Goal: Task Accomplishment & Management: Manage account settings

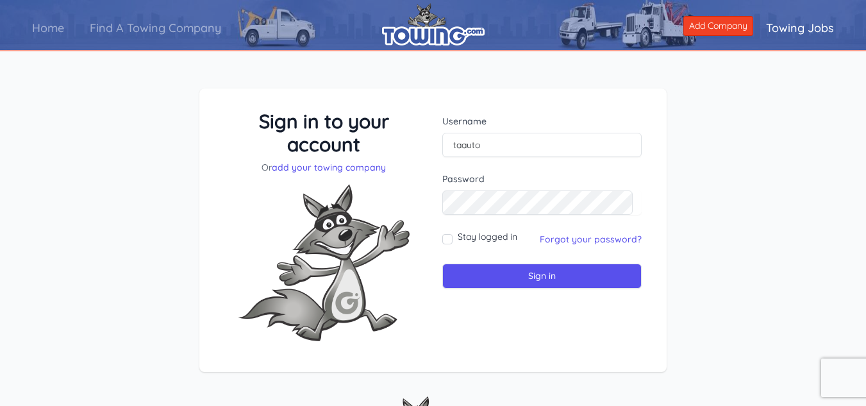
click at [442, 263] on input "Sign in" at bounding box center [541, 275] width 199 height 25
click at [830, 206] on div "Sign in to your account Or add your towing company Username taauto Sign in" at bounding box center [433, 240] width 866 height 365
click at [588, 156] on form "Username Password Stay logged in" at bounding box center [541, 202] width 199 height 174
click at [588, 154] on input "text" at bounding box center [541, 145] width 199 height 24
type input "taauto"
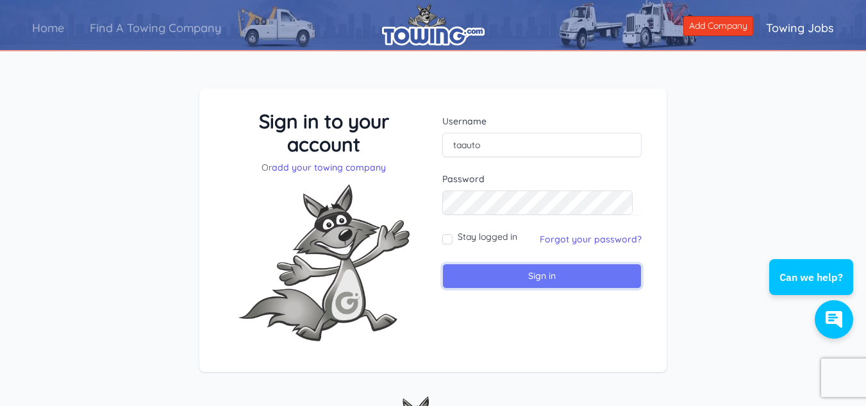
click at [482, 284] on input "Sign in" at bounding box center [541, 275] width 199 height 25
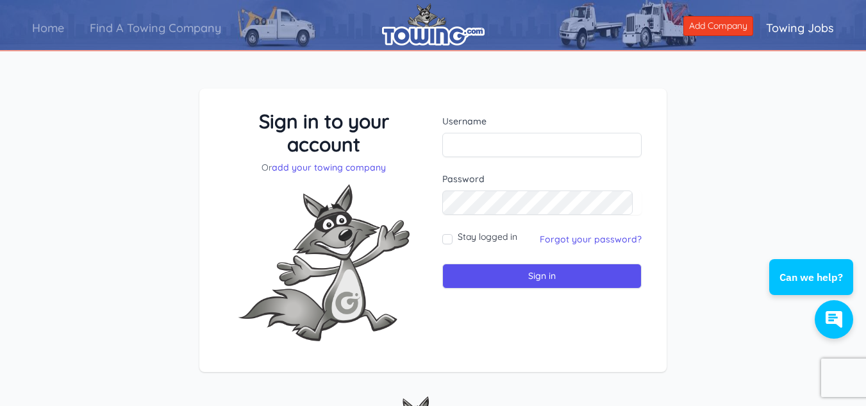
click at [535, 164] on form "Username Password Stay logged in" at bounding box center [541, 202] width 199 height 174
click at [542, 157] on form "Username Password Stay logged in" at bounding box center [541, 202] width 199 height 174
click at [560, 127] on label "Username" at bounding box center [541, 121] width 199 height 13
click at [560, 137] on input "text" at bounding box center [541, 145] width 199 height 24
type input "taauto"
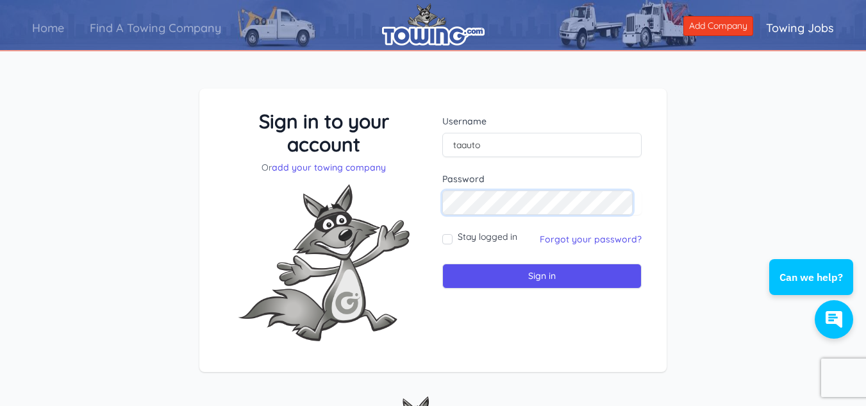
click at [442, 263] on input "Sign in" at bounding box center [541, 275] width 199 height 25
click at [543, 143] on input "taauto" at bounding box center [541, 145] width 199 height 24
click at [548, 145] on input "text" at bounding box center [541, 145] width 199 height 24
type input "taauto"
click at [302, 198] on div "Sign in to your account Or add your towing company Username taauto Password Sig…" at bounding box center [433, 231] width 437 height 242
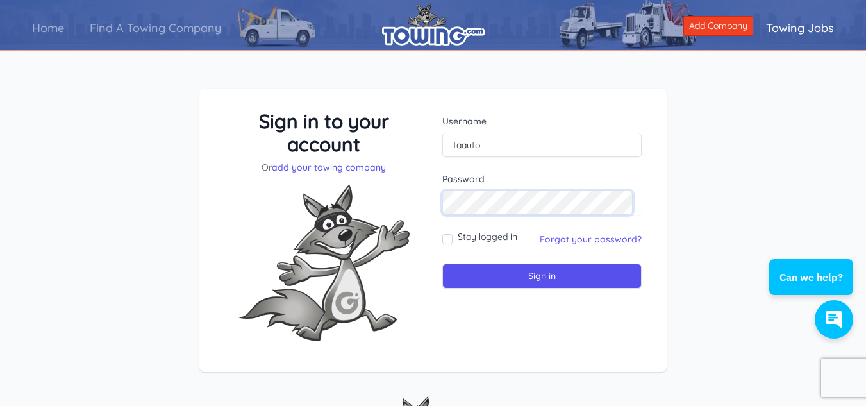
click at [442, 263] on input "Sign in" at bounding box center [541, 275] width 199 height 25
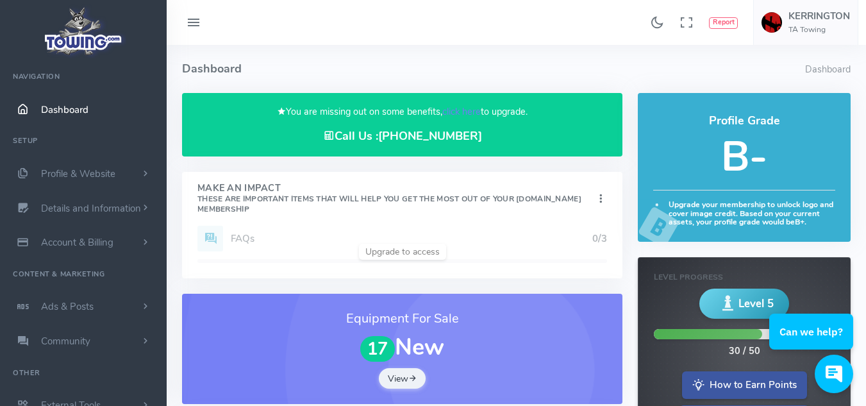
click at [825, 60] on ol "Dashboard" at bounding box center [827, 75] width 45 height 35
click at [825, 62] on ol "Dashboard" at bounding box center [827, 75] width 45 height 35
click at [825, 65] on li "Dashboard" at bounding box center [827, 70] width 45 height 14
click at [821, 77] on ol "Dashboard" at bounding box center [827, 75] width 45 height 35
